Goal: Task Accomplishment & Management: Manage account settings

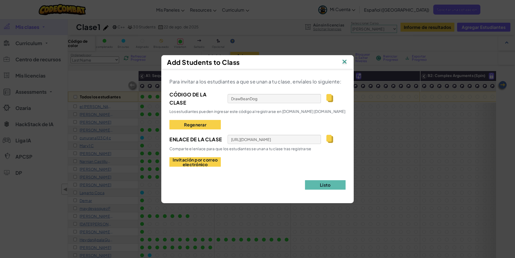
click at [227, 53] on div "Add Students to Class Para invitar a los estudiantes a que se unan a tu clase, …" at bounding box center [257, 129] width 515 height 258
click at [343, 59] on div "Add Students to Class" at bounding box center [257, 62] width 181 height 8
click at [346, 61] on img at bounding box center [344, 62] width 7 height 8
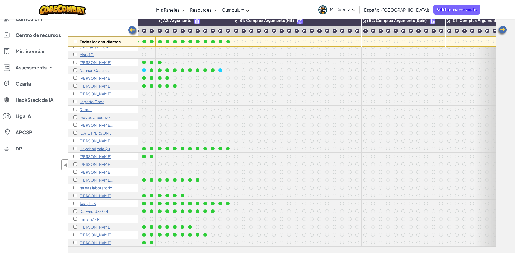
scroll to position [40, 61]
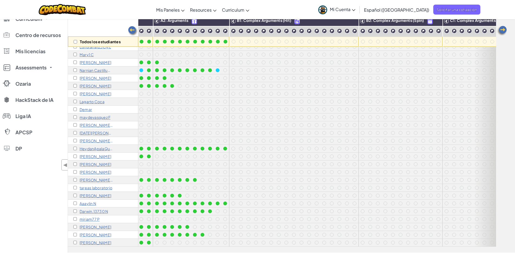
drag, startPoint x: 494, startPoint y: 64, endPoint x: 404, endPoint y: 131, distance: 112.4
click at [404, 131] on div "Todos los estudiantes A1: Sequences A2: Arguments B1: Complex Arguments (Hit) B…" at bounding box center [291, 134] width 447 height 237
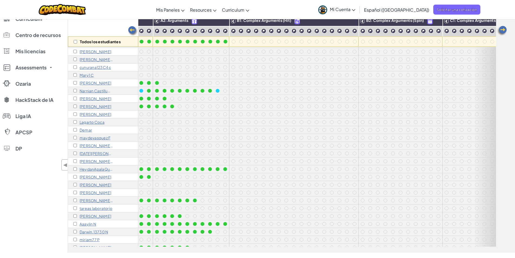
scroll to position [16, 61]
click at [500, 85] on div "Todos los estudiantes A1: Sequences A2: Arguments B1: Complex Arguments (Hit) B…" at bounding box center [291, 134] width 447 height 237
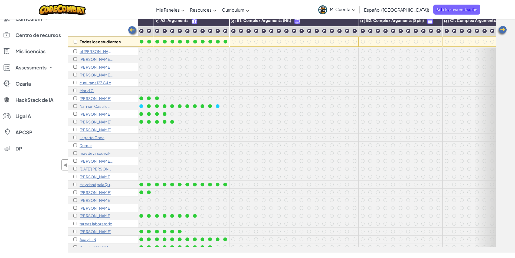
scroll to position [0, 0]
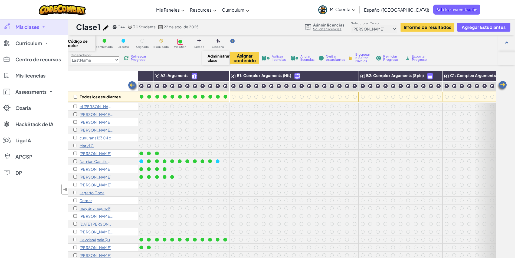
click at [71, 57] on select "Last Name first Name Progress (High to Low) Progress (Low to Hight)" at bounding box center [95, 60] width 48 height 7
click at [113, 61] on select "Last Name first Name Progress (High to Low) Progress (Low to Hight)" at bounding box center [95, 60] width 48 height 7
click at [76, 97] on input "checkbox" at bounding box center [76, 97] width 4 height 4
checkbox input "true"
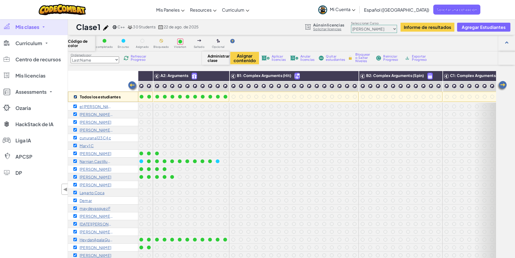
checkbox input "true"
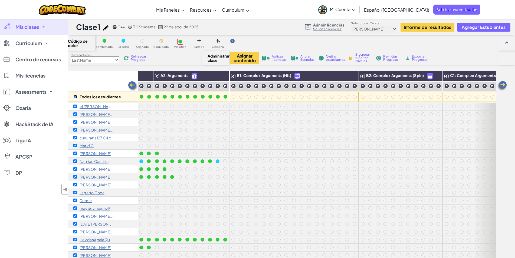
checkbox input "true"
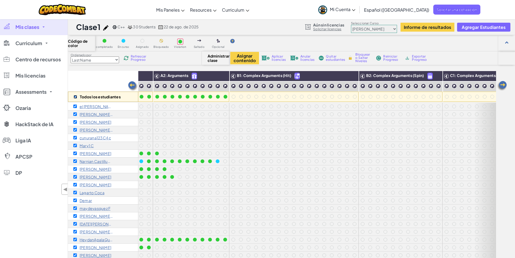
checkbox input "true"
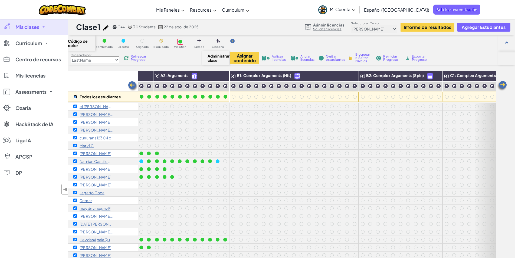
checkbox input "true"
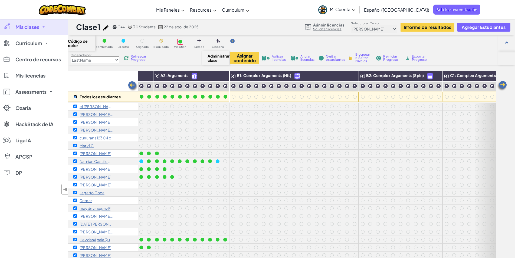
checkbox input "true"
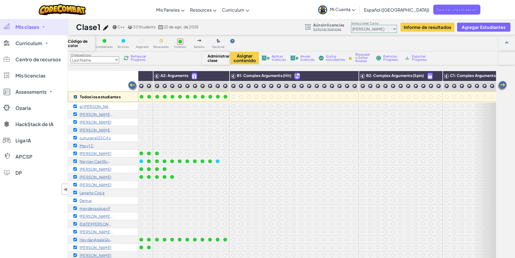
checkbox input "true"
click at [76, 97] on input "checkbox" at bounding box center [76, 97] width 4 height 4
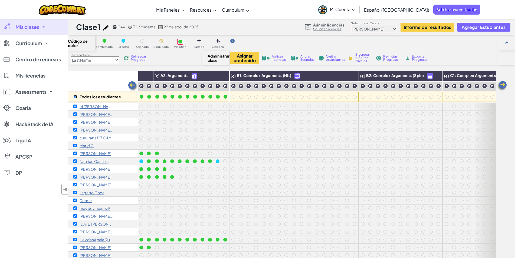
checkbox input "false"
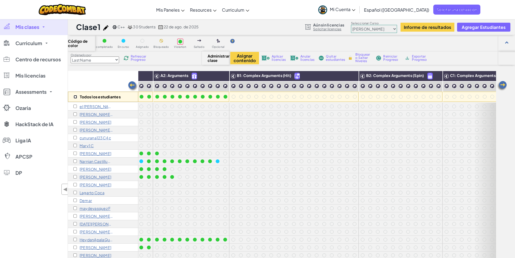
checkbox input "false"
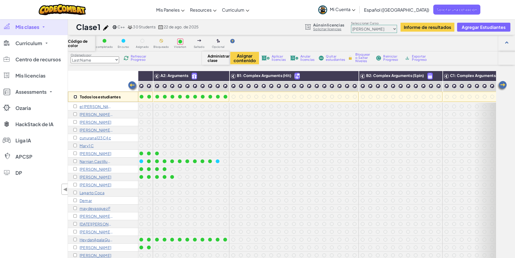
checkbox input "false"
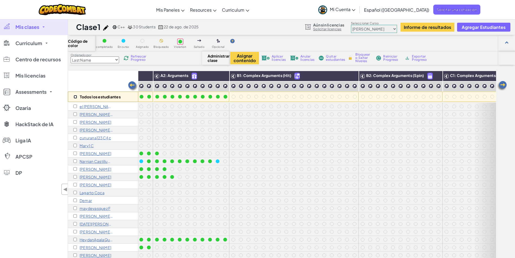
checkbox input "false"
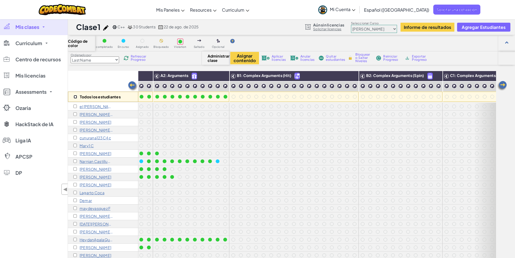
checkbox input "false"
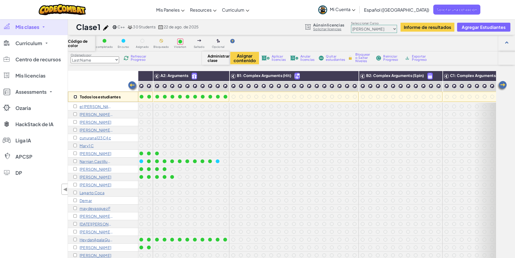
checkbox input "false"
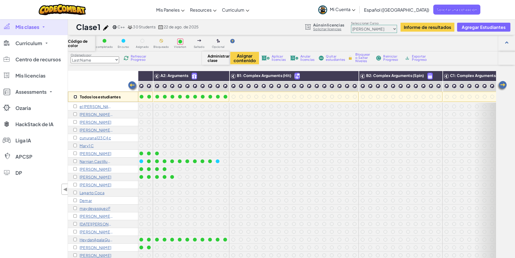
checkbox input "false"
click at [76, 97] on input "checkbox" at bounding box center [76, 97] width 4 height 4
checkbox input "true"
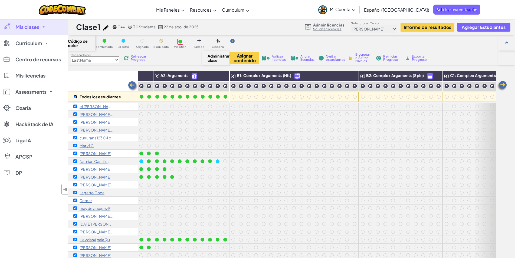
checkbox input "true"
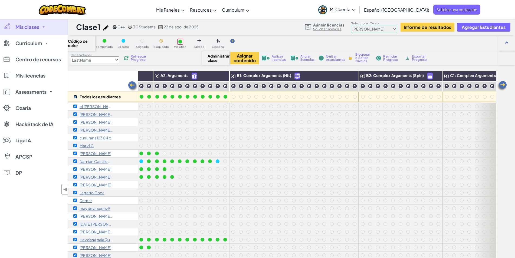
checkbox input "true"
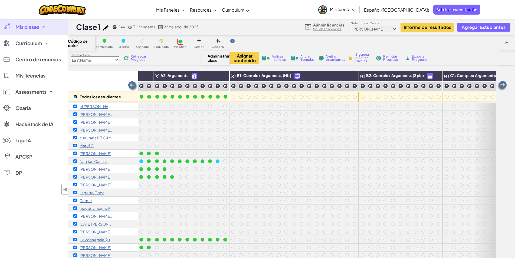
checkbox input "true"
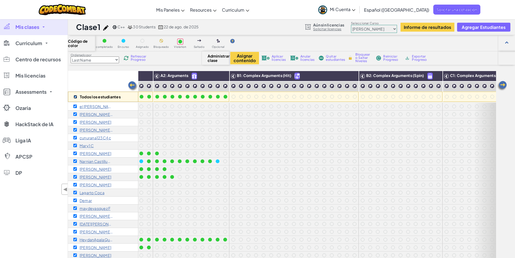
checkbox input "true"
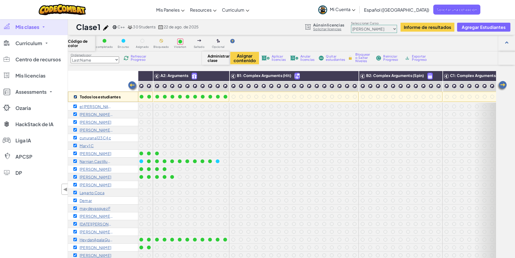
checkbox input "true"
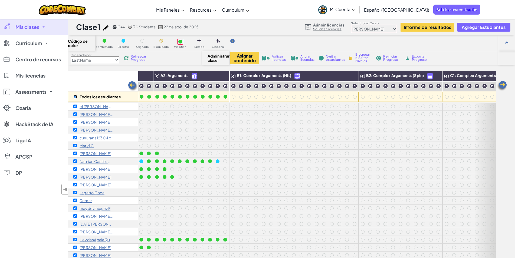
checkbox input "true"
click at [76, 97] on input "checkbox" at bounding box center [76, 97] width 4 height 4
checkbox input "false"
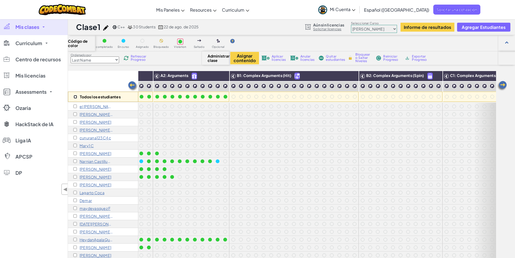
checkbox input "false"
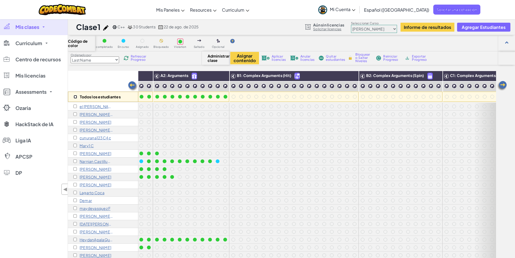
checkbox input "false"
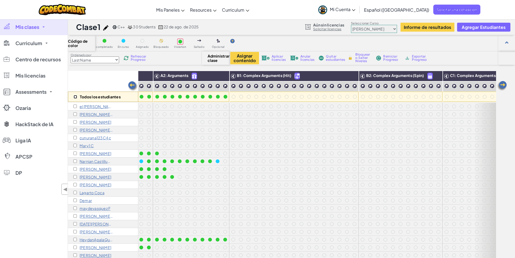
checkbox input "false"
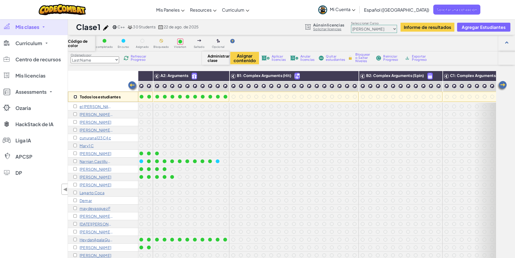
checkbox input "false"
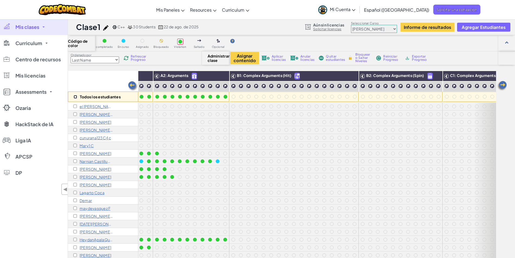
checkbox input "false"
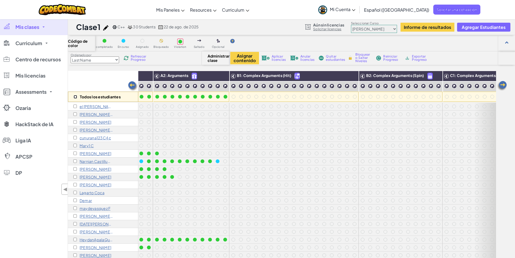
checkbox input "false"
